Goal: Transaction & Acquisition: Book appointment/travel/reservation

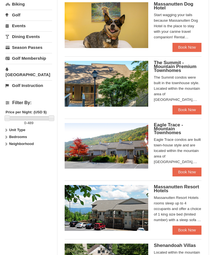
scroll to position [187, 0]
click at [186, 172] on link "Book Now" at bounding box center [186, 172] width 29 height 9
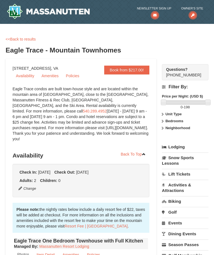
click at [7, 41] on link "<<Back to results" at bounding box center [21, 39] width 30 height 4
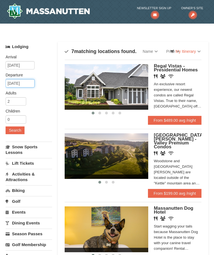
click at [31, 87] on input "[DATE]" at bounding box center [20, 83] width 29 height 8
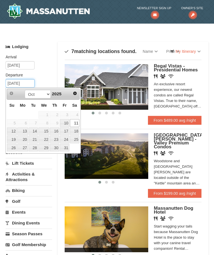
click at [27, 85] on input "[DATE]" at bounding box center [20, 84] width 29 height 8
click at [13, 133] on link "12" at bounding box center [12, 132] width 10 height 8
type input "[DATE]"
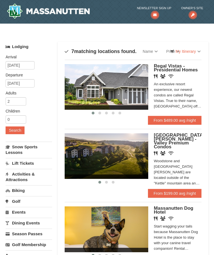
click at [21, 133] on button "Search" at bounding box center [15, 131] width 19 height 8
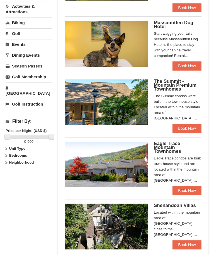
scroll to position [168, 0]
click at [192, 189] on link "Book Now" at bounding box center [186, 190] width 29 height 9
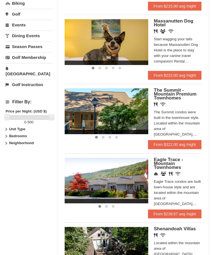
scroll to position [186, 0]
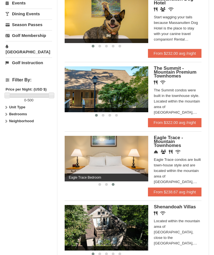
scroll to position [210, 0]
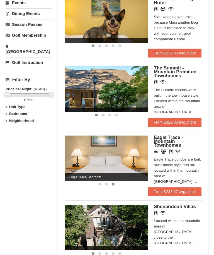
click at [194, 234] on div "Located within the mountain area of [GEOGRAPHIC_DATA], close to the [GEOGRAPHIC…" at bounding box center [178, 232] width 48 height 28
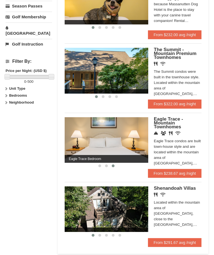
click at [174, 125] on span "Eagle Trace - Mountain Townhomes" at bounding box center [168, 123] width 29 height 13
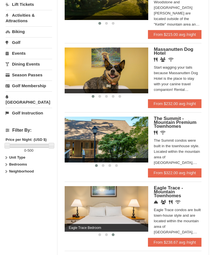
scroll to position [159, 0]
click at [172, 214] on div "Eagle Trace condos are built town-house style and are located within the mounta…" at bounding box center [178, 221] width 48 height 28
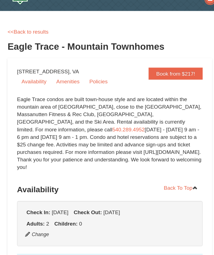
click at [86, 113] on div "Eagle Trace condos are built town-house style and are located within the mounta…" at bounding box center [81, 116] width 137 height 61
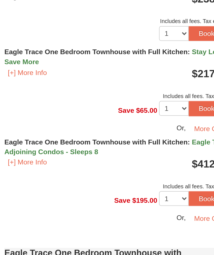
scroll to position [258, 0]
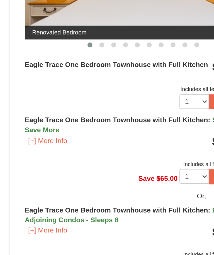
click at [26, 135] on button "[+] More Info" at bounding box center [27, 138] width 26 height 6
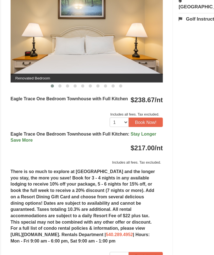
scroll to position [266, 0]
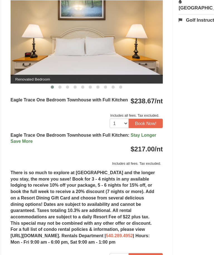
click at [171, 149] on div "Book from $217! 1822 Resort Drive, Massanutten, VA Availability Amenities Polic…" at bounding box center [107, 246] width 202 height 907
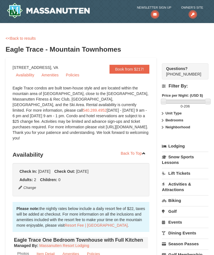
scroll to position [0, 0]
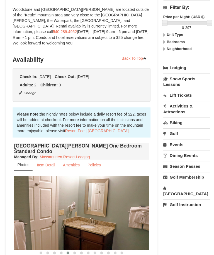
scroll to position [85, 0]
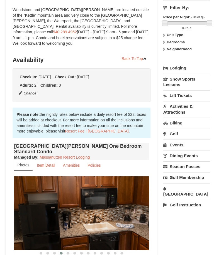
click at [120, 205] on img at bounding box center [81, 211] width 134 height 73
click at [112, 202] on img at bounding box center [81, 211] width 134 height 73
click at [114, 195] on img at bounding box center [81, 211] width 134 height 73
click at [113, 194] on img at bounding box center [81, 211] width 134 height 73
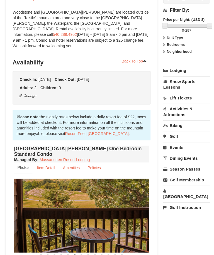
scroll to position [82, 0]
click at [140, 195] on img at bounding box center [81, 214] width 134 height 73
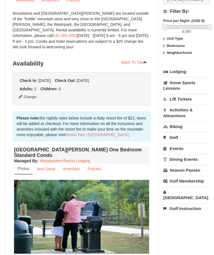
scroll to position [81, 0]
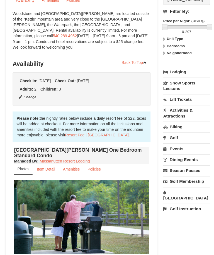
click at [125, 202] on img at bounding box center [81, 215] width 134 height 73
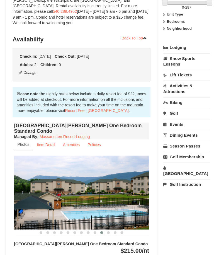
scroll to position [106, 0]
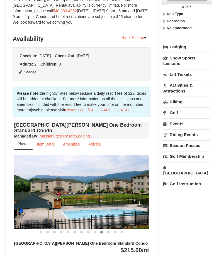
click at [112, 180] on img at bounding box center [81, 190] width 134 height 73
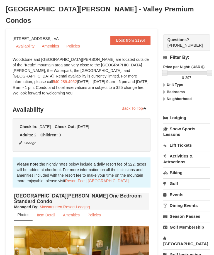
scroll to position [0, 0]
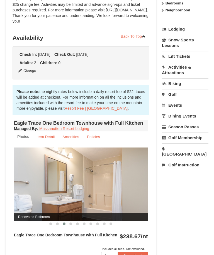
scroll to position [118, 0]
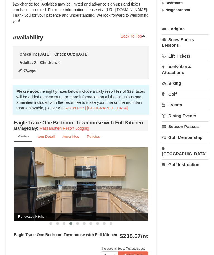
click at [115, 181] on img at bounding box center [81, 183] width 134 height 73
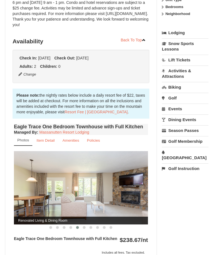
scroll to position [115, 0]
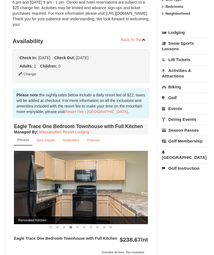
click at [116, 194] on img at bounding box center [81, 187] width 134 height 73
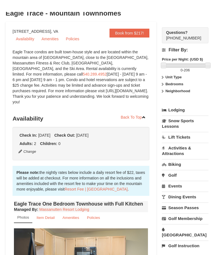
scroll to position [0, 0]
